Goal: Check status: Check status

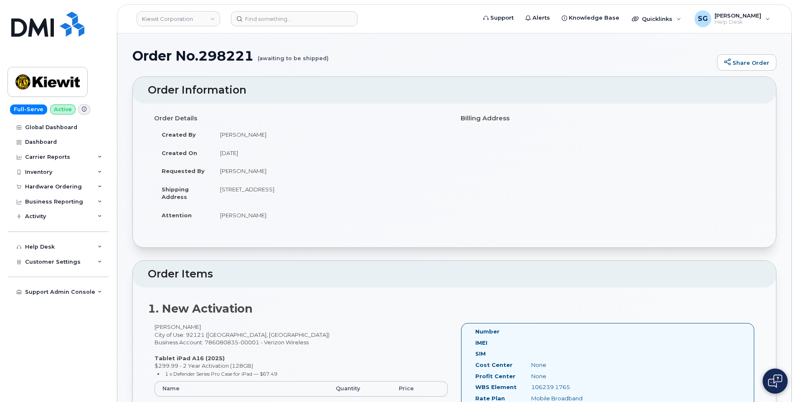
scroll to position [543, 0]
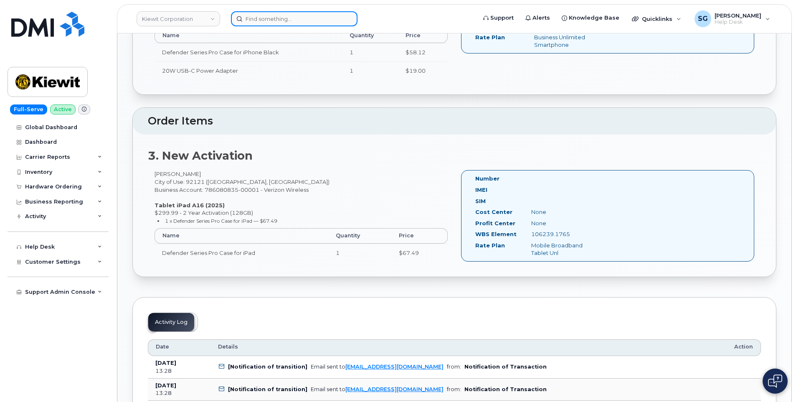
drag, startPoint x: 0, startPoint y: 0, endPoint x: 308, endPoint y: 18, distance: 308.1
click at [308, 18] on input at bounding box center [294, 18] width 126 height 15
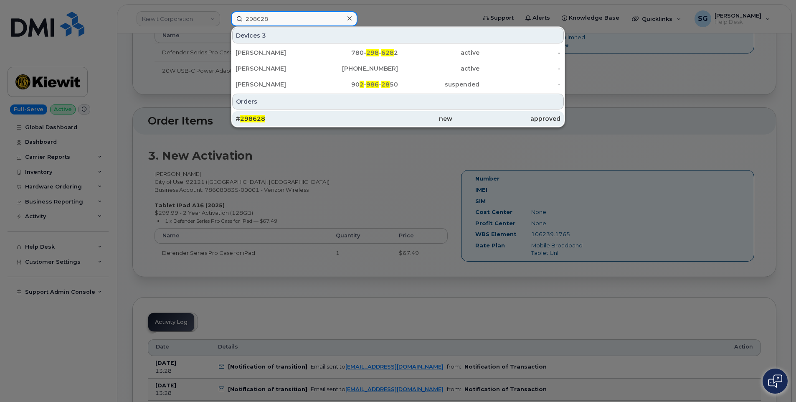
type input "298628"
click at [334, 116] on div "# 298628" at bounding box center [289, 118] width 108 height 8
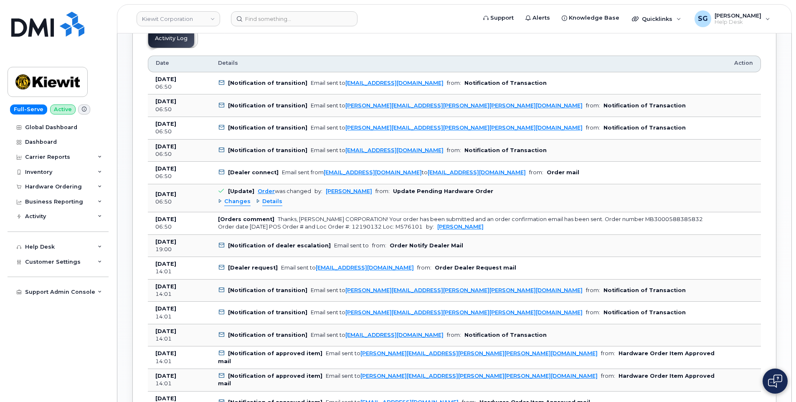
scroll to position [459, 0]
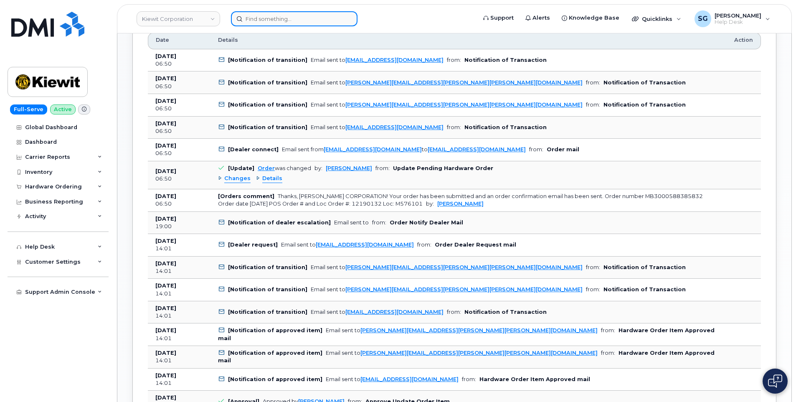
click at [301, 23] on input at bounding box center [294, 18] width 126 height 15
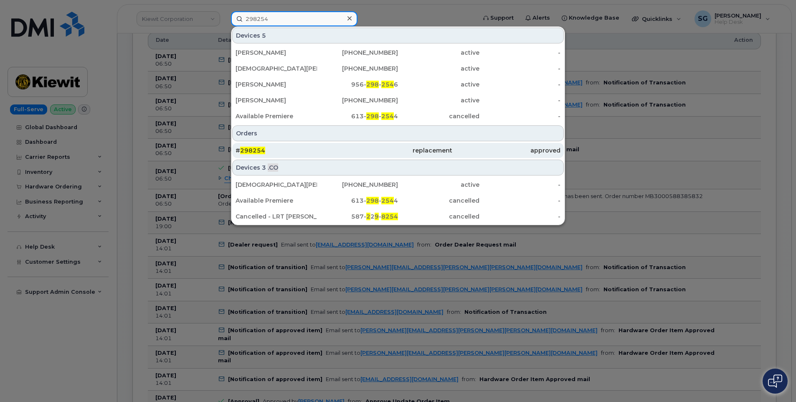
type input "298254"
click at [364, 154] on div "replacement" at bounding box center [397, 150] width 108 height 8
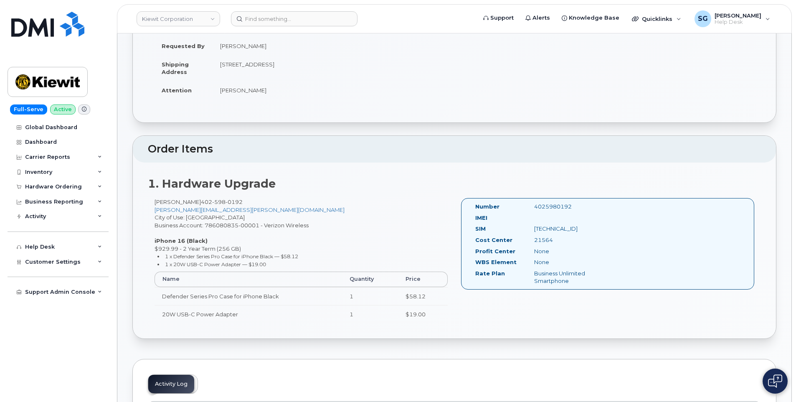
scroll to position [125, 0]
click at [298, 20] on input at bounding box center [294, 18] width 126 height 15
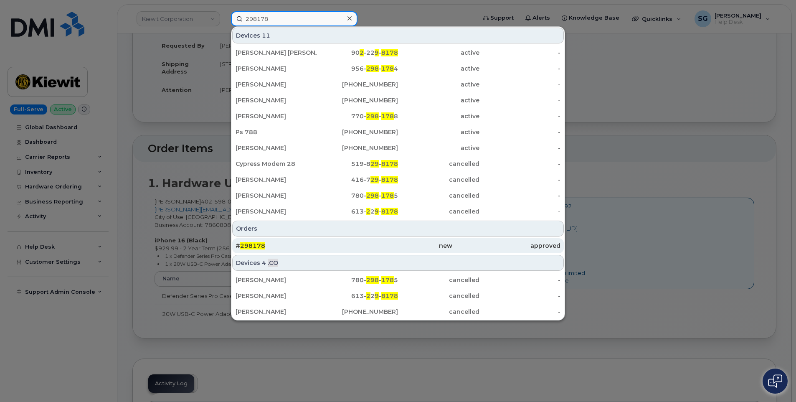
type input "298178"
click at [390, 242] on div "new" at bounding box center [397, 245] width 108 height 8
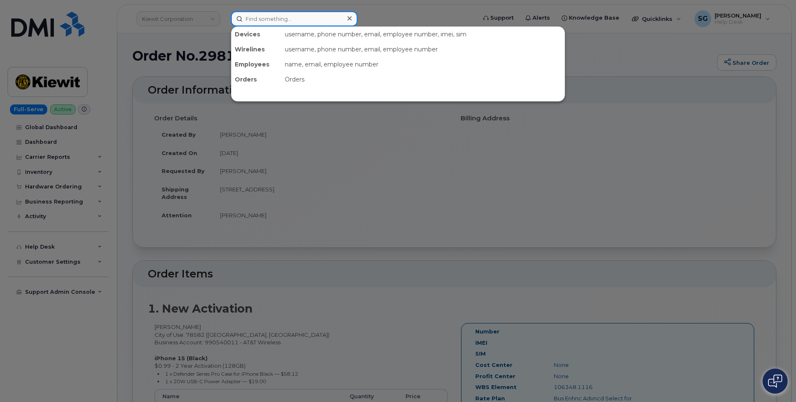
drag, startPoint x: 291, startPoint y: 19, endPoint x: 287, endPoint y: 18, distance: 4.4
click at [291, 19] on input at bounding box center [294, 18] width 126 height 15
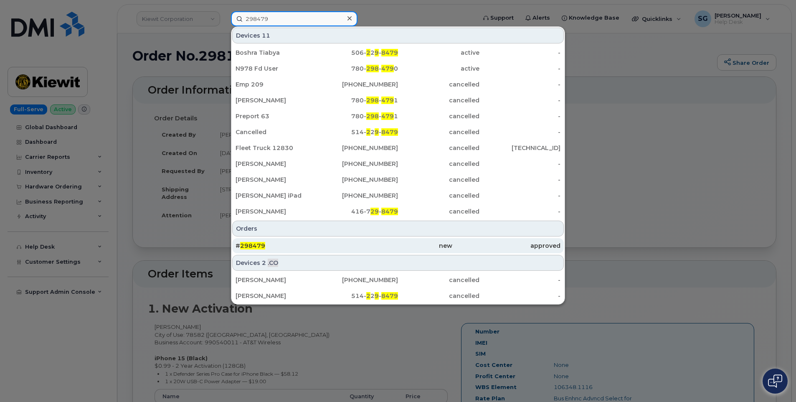
type input "298479"
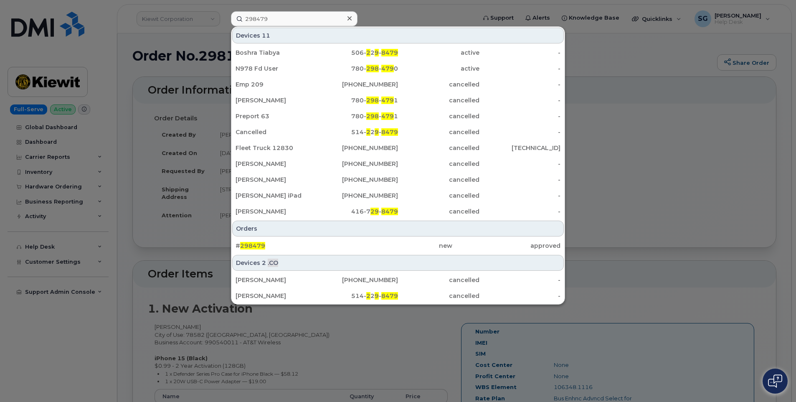
drag, startPoint x: 321, startPoint y: 246, endPoint x: 325, endPoint y: 253, distance: 8.8
click at [321, 246] on div "# 298479" at bounding box center [289, 245] width 108 height 8
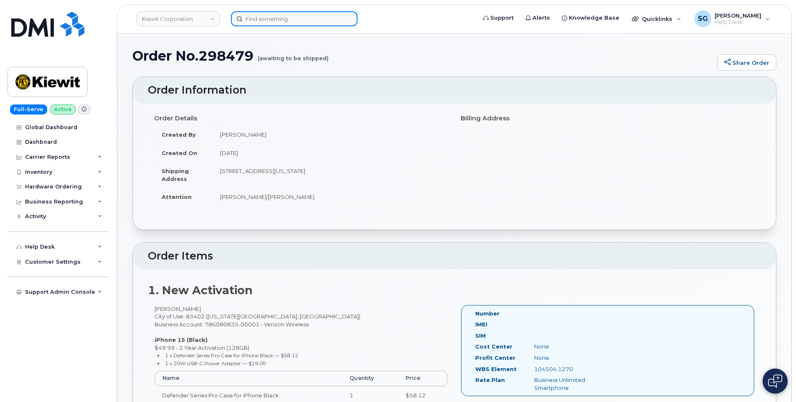
click at [306, 17] on input at bounding box center [294, 18] width 126 height 15
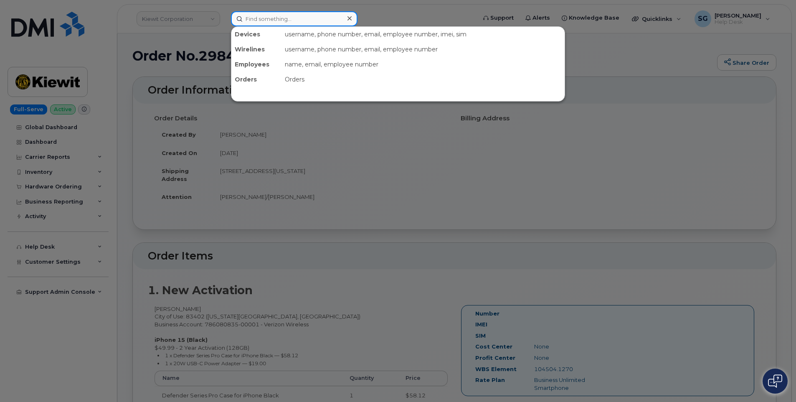
click at [316, 22] on input at bounding box center [294, 18] width 126 height 15
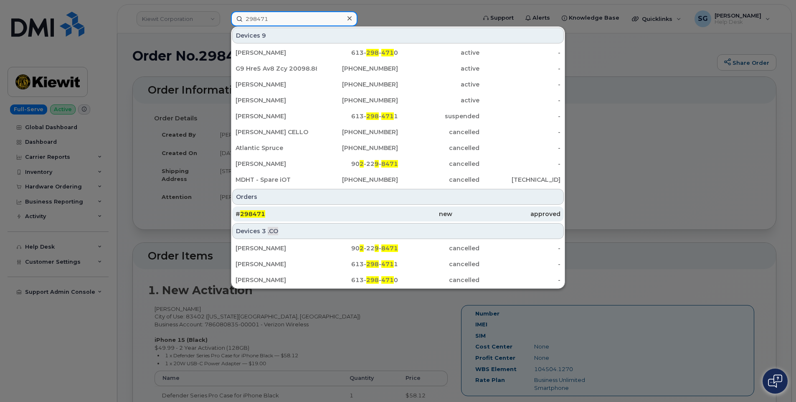
type input "298471"
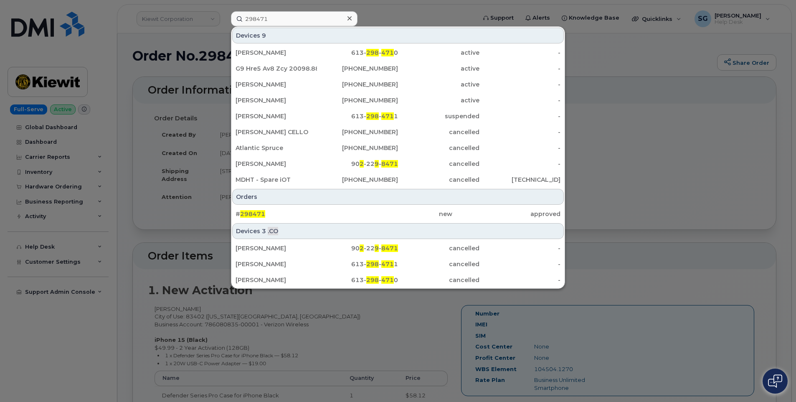
drag, startPoint x: 408, startPoint y: 217, endPoint x: 730, endPoint y: 251, distance: 324.0
click at [408, 217] on div "new" at bounding box center [397, 214] width 108 height 8
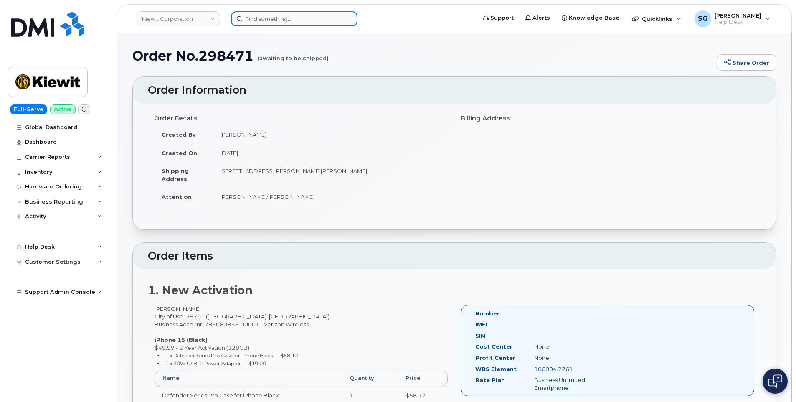
click at [273, 22] on input at bounding box center [294, 18] width 126 height 15
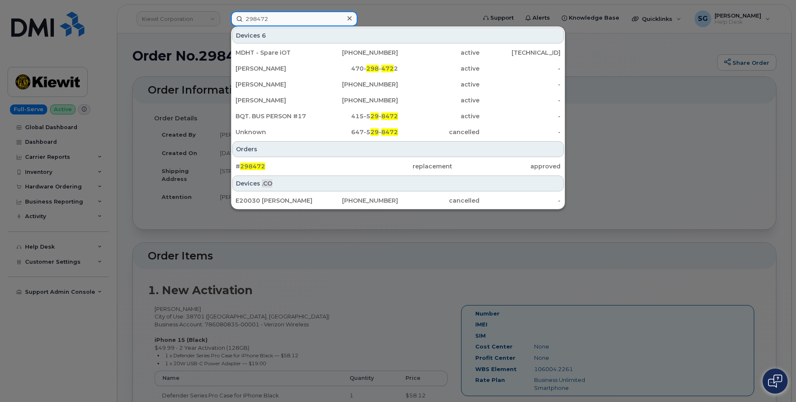
type input "298472"
drag, startPoint x: 372, startPoint y: 166, endPoint x: 737, endPoint y: 207, distance: 366.6
click at [372, 166] on div "replacement" at bounding box center [397, 166] width 108 height 8
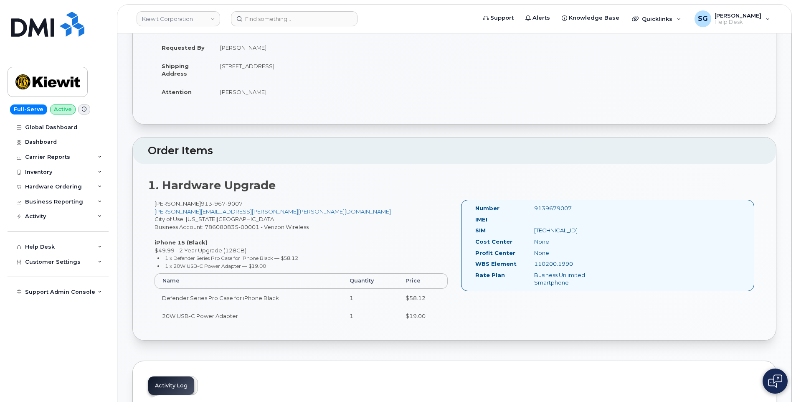
scroll to position [125, 0]
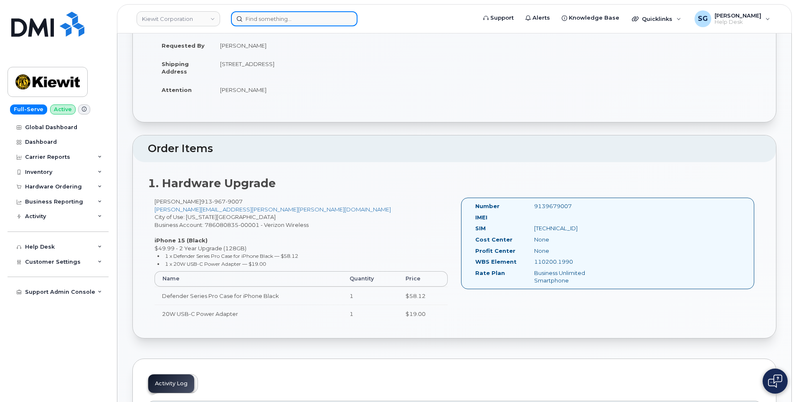
click at [299, 14] on input at bounding box center [294, 18] width 126 height 15
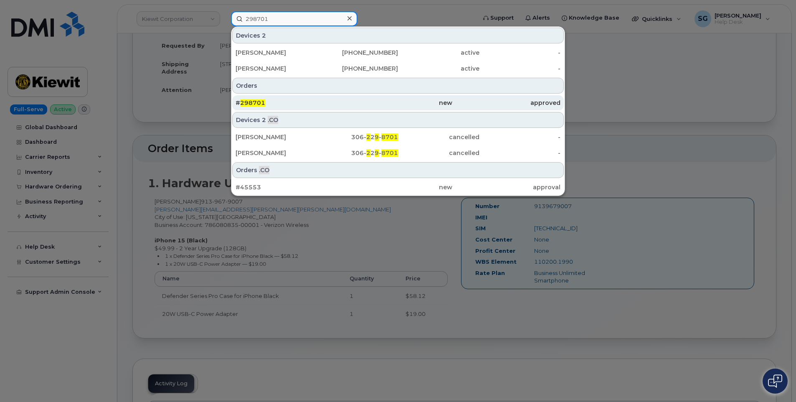
type input "298701"
click at [306, 101] on div "# 298701" at bounding box center [289, 103] width 108 height 8
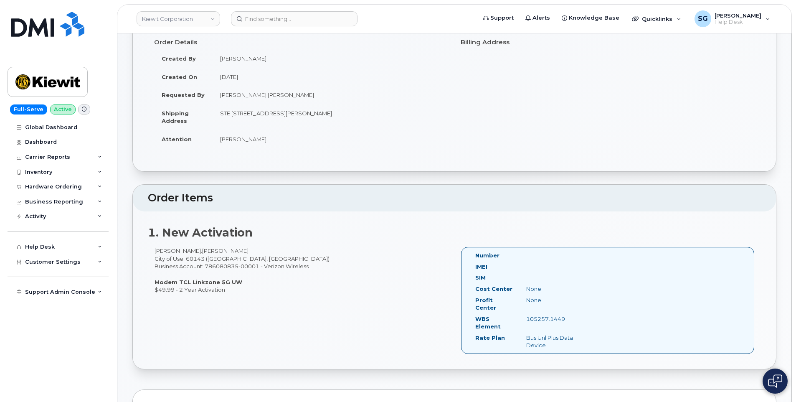
scroll to position [83, 0]
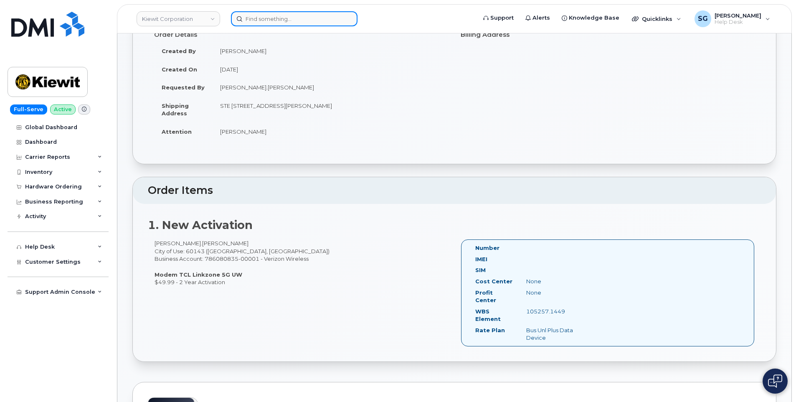
click at [268, 18] on input at bounding box center [294, 18] width 126 height 15
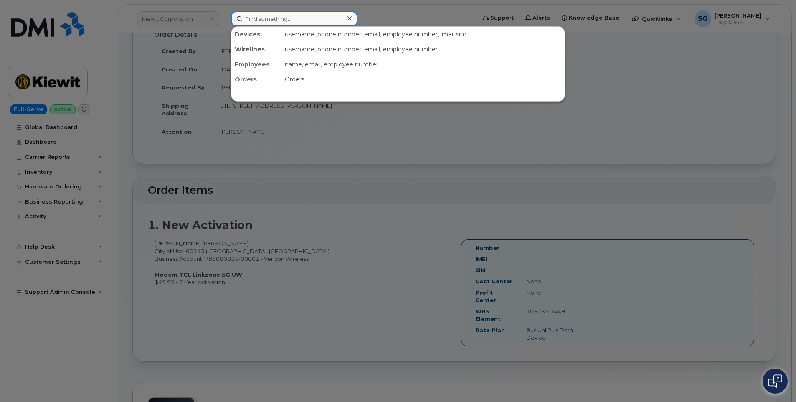
click at [296, 20] on input at bounding box center [294, 18] width 126 height 15
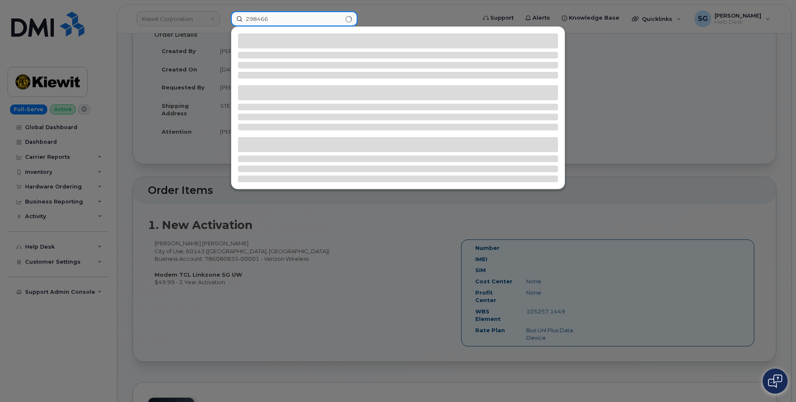
type input "298466"
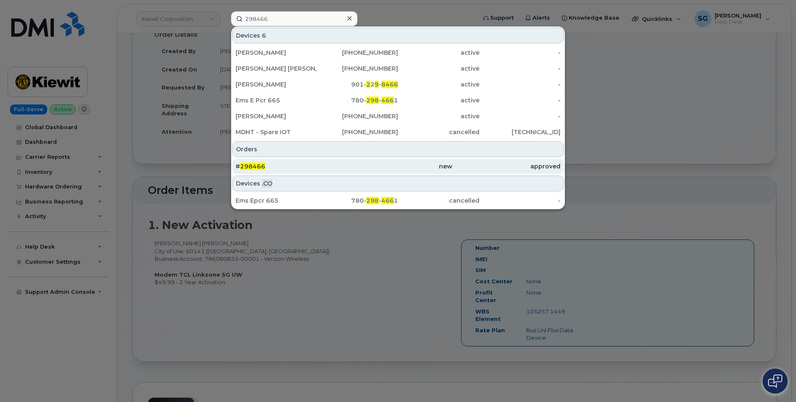
click at [316, 166] on div "# 298466" at bounding box center [289, 166] width 108 height 8
click at [320, 166] on div "# 298466" at bounding box center [289, 166] width 108 height 8
click at [452, 159] on div "new" at bounding box center [506, 166] width 108 height 15
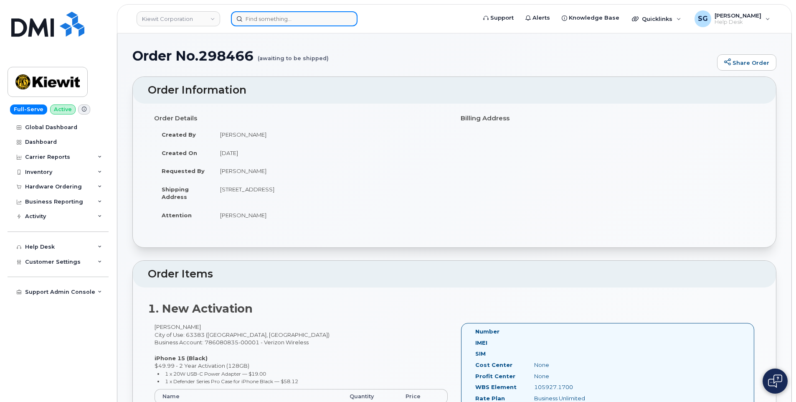
click at [277, 19] on input at bounding box center [294, 18] width 126 height 15
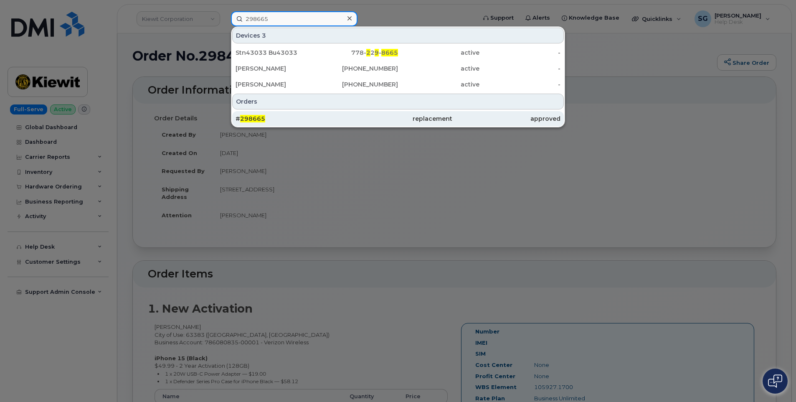
type input "298665"
drag, startPoint x: 366, startPoint y: 119, endPoint x: 359, endPoint y: 121, distance: 7.1
click at [366, 119] on div "replacement" at bounding box center [397, 118] width 108 height 8
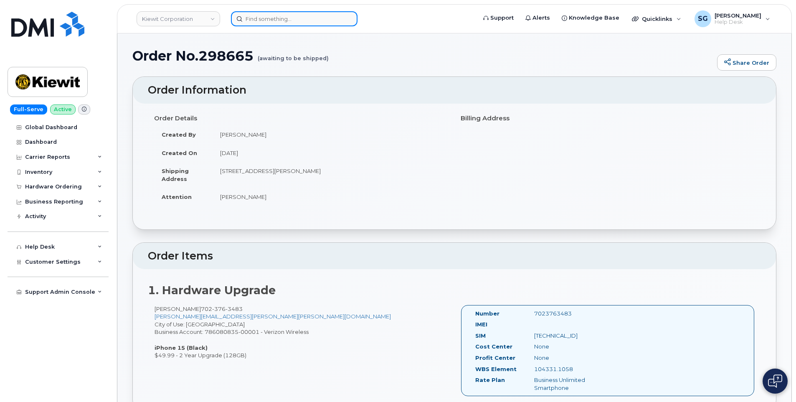
click at [289, 17] on input at bounding box center [294, 18] width 126 height 15
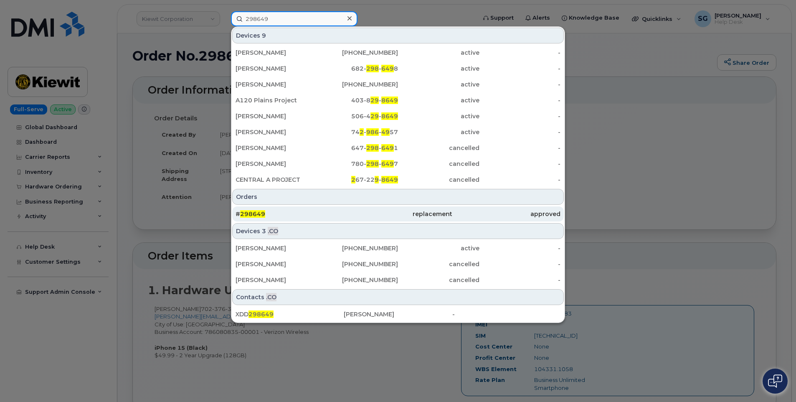
type input "298649"
click at [322, 212] on div "# 298649" at bounding box center [289, 214] width 108 height 8
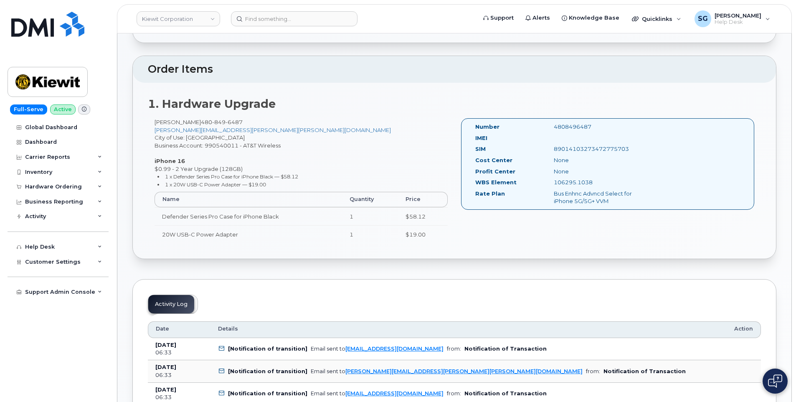
scroll to position [209, 0]
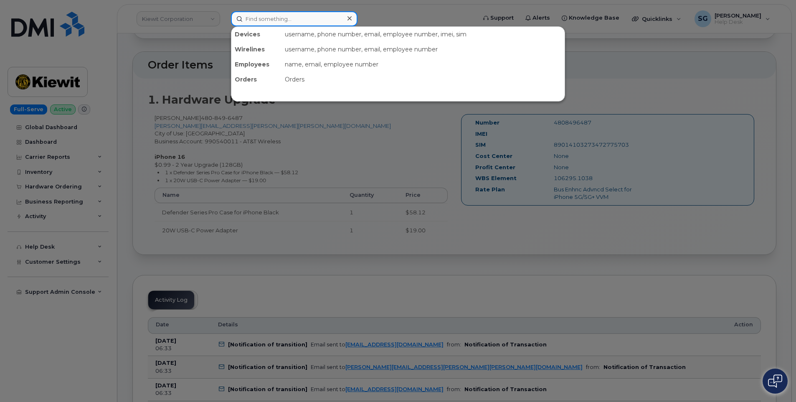
click at [279, 16] on input at bounding box center [294, 18] width 126 height 15
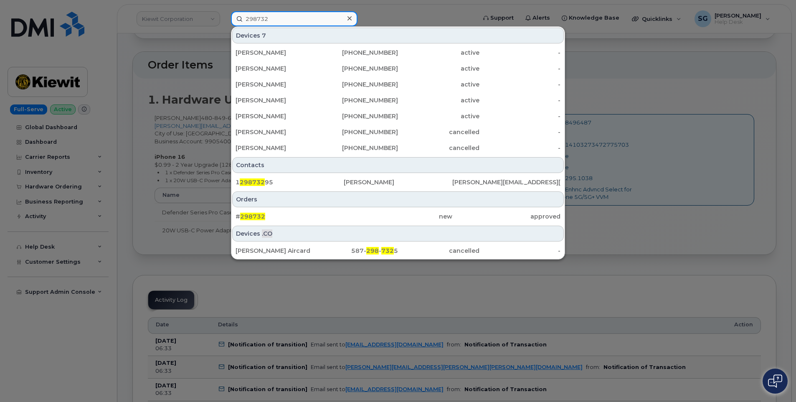
type input "298732"
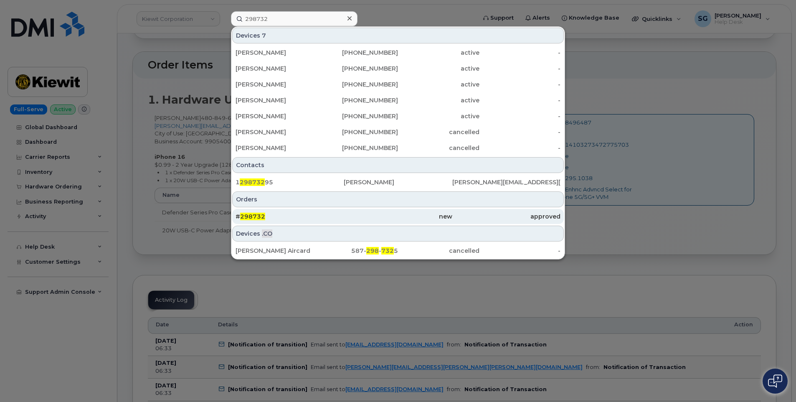
click at [381, 218] on div "new" at bounding box center [397, 216] width 108 height 8
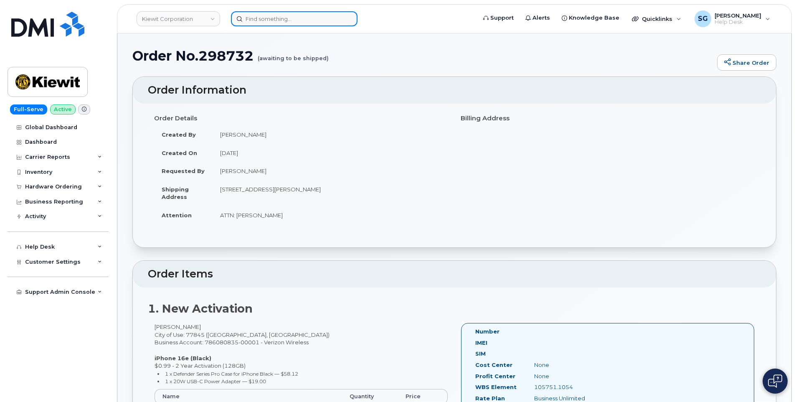
click at [263, 17] on input at bounding box center [294, 18] width 126 height 15
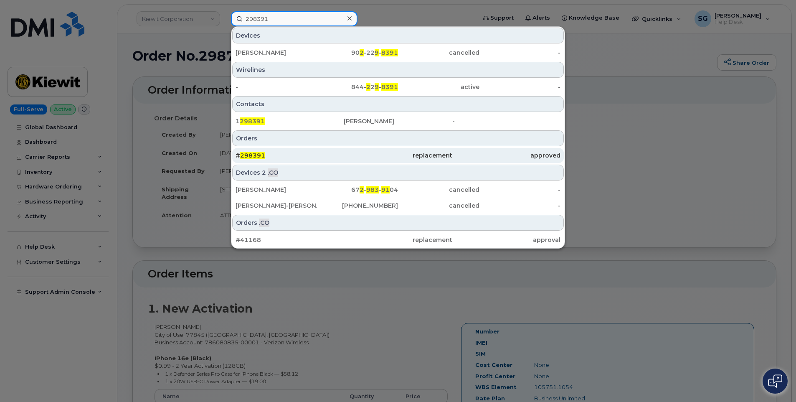
type input "298391"
click at [327, 157] on div "# 298391" at bounding box center [289, 155] width 108 height 8
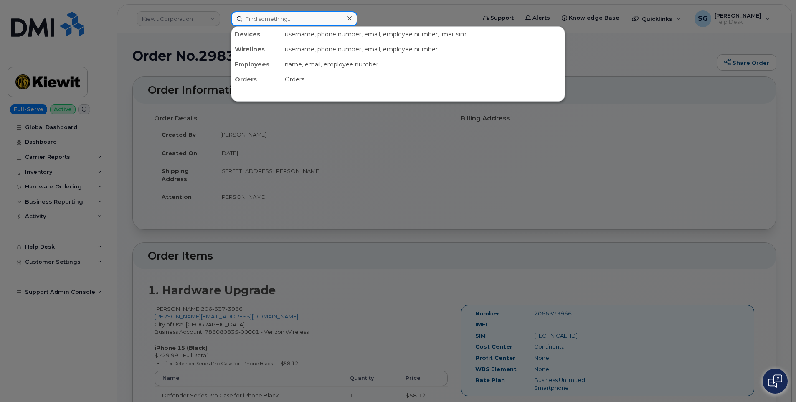
click at [288, 25] on input at bounding box center [294, 18] width 126 height 15
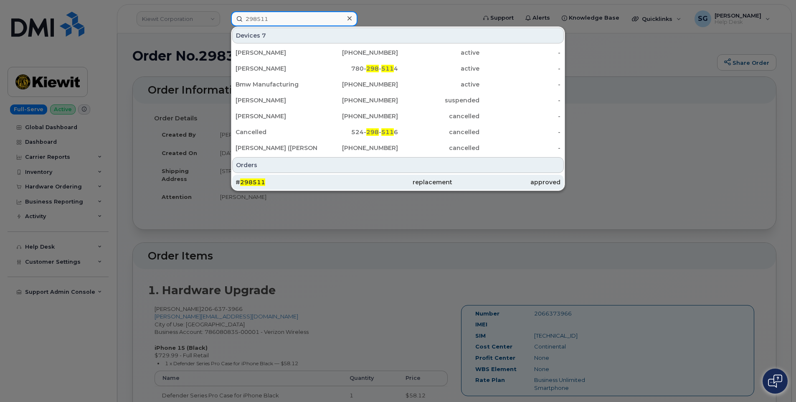
type input "298511"
click at [452, 178] on div "replacement" at bounding box center [506, 181] width 108 height 15
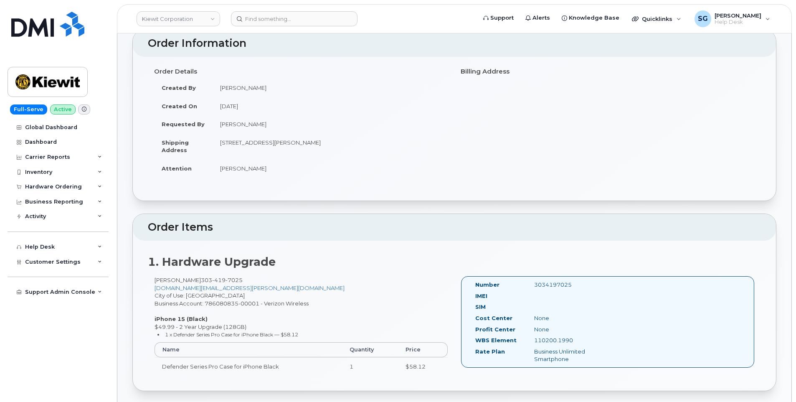
scroll to position [83, 0]
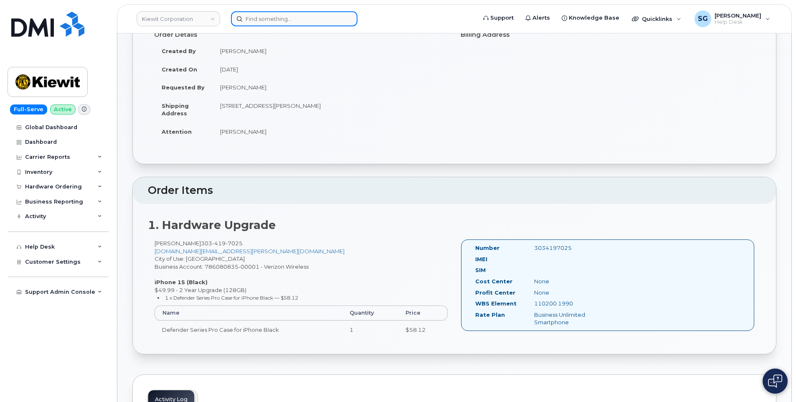
click at [308, 22] on input at bounding box center [294, 18] width 126 height 15
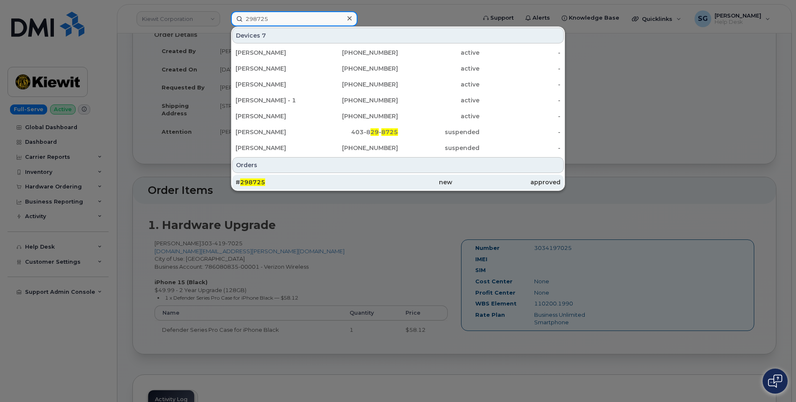
type input "298725"
click at [349, 182] on div "new" at bounding box center [397, 182] width 108 height 8
click at [452, 177] on div "new" at bounding box center [506, 181] width 108 height 15
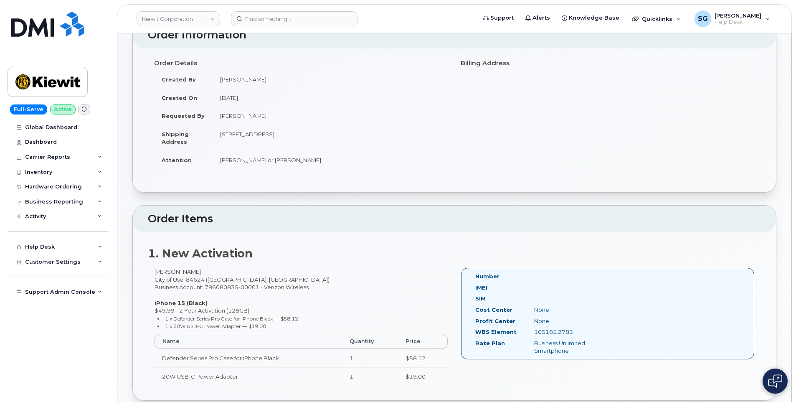
scroll to position [167, 0]
